Goal: Transaction & Acquisition: Purchase product/service

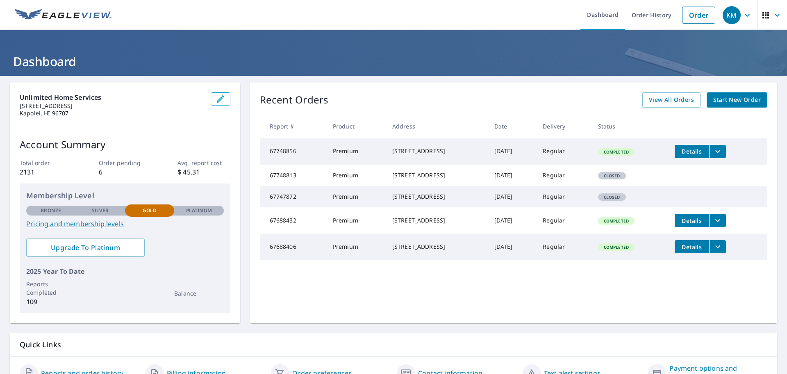
click at [722, 94] on link "Start New Order" at bounding box center [737, 99] width 61 height 15
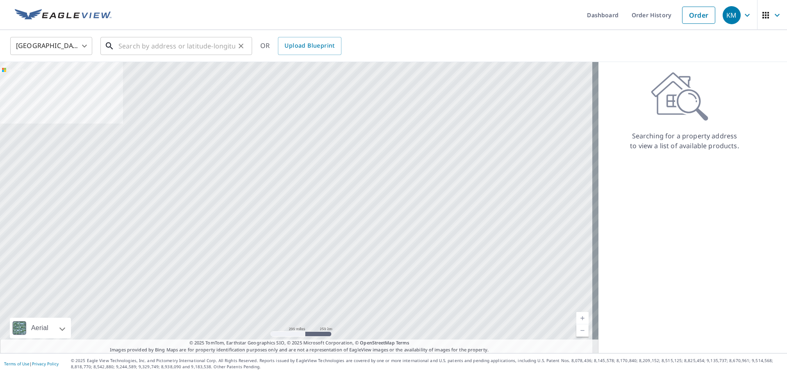
click at [197, 48] on input "text" at bounding box center [177, 45] width 117 height 23
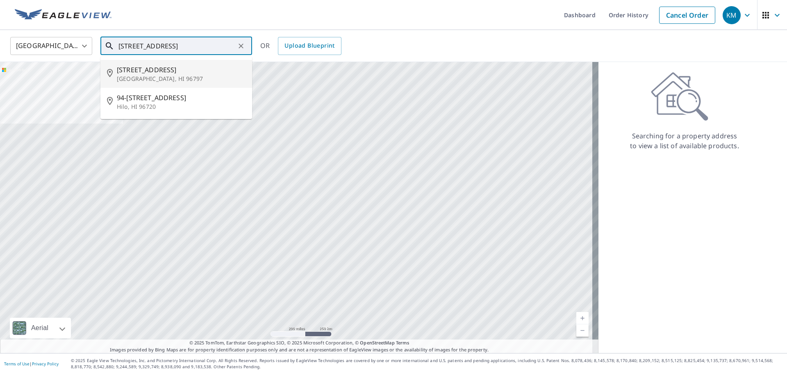
click at [186, 74] on span "[STREET_ADDRESS]" at bounding box center [181, 70] width 129 height 10
type input "[STREET_ADDRESS]"
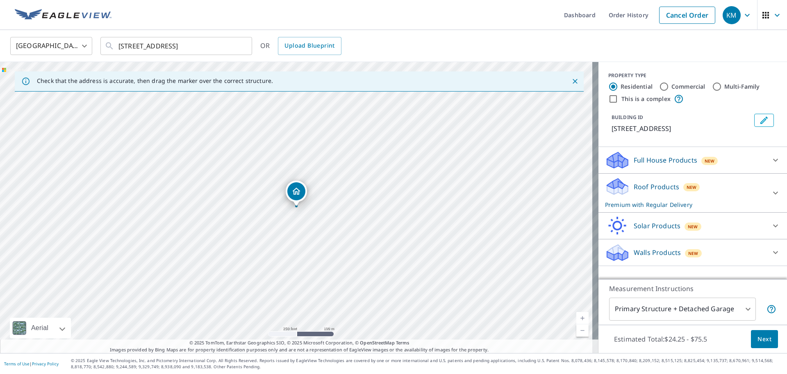
click at [579, 319] on link "Current Level 17, Zoom In" at bounding box center [583, 318] width 12 height 12
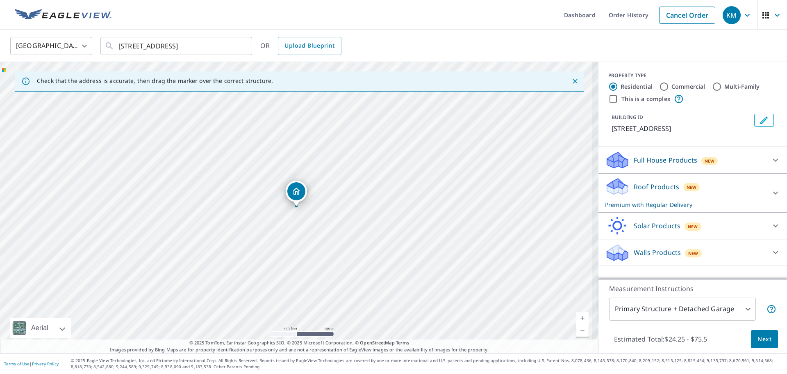
click at [579, 319] on link "Current Level 17, Zoom In" at bounding box center [583, 318] width 12 height 12
click at [579, 319] on link "Current Level 17.90689059560852, Zoom In" at bounding box center [583, 318] width 12 height 12
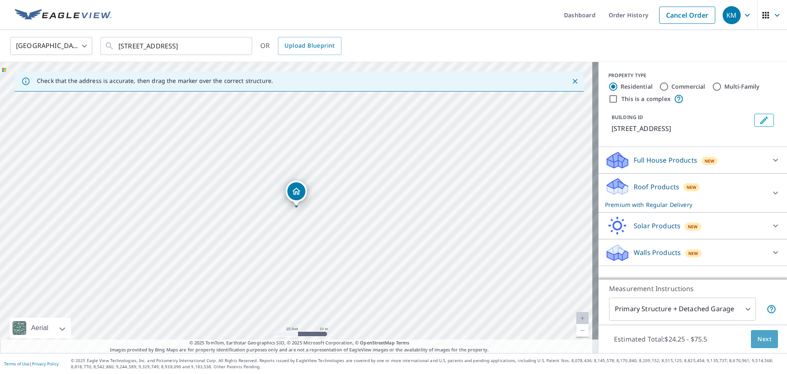
click at [758, 338] on span "Next" at bounding box center [765, 339] width 14 height 10
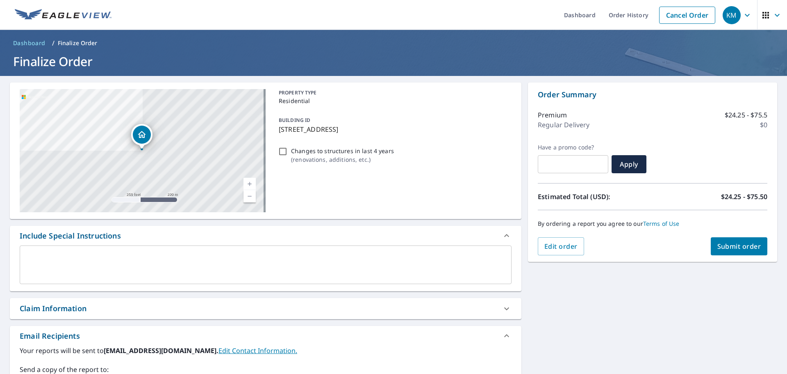
click at [726, 245] on span "Submit order" at bounding box center [740, 246] width 44 height 9
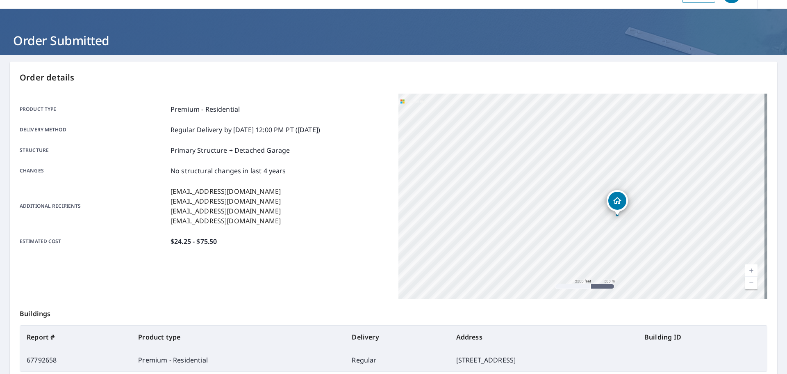
scroll to position [109, 0]
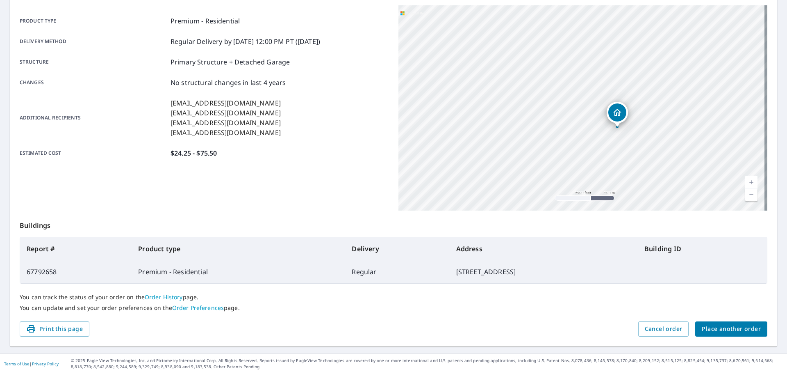
click at [716, 324] on span "Place another order" at bounding box center [731, 329] width 59 height 10
